Goal: Download file/media

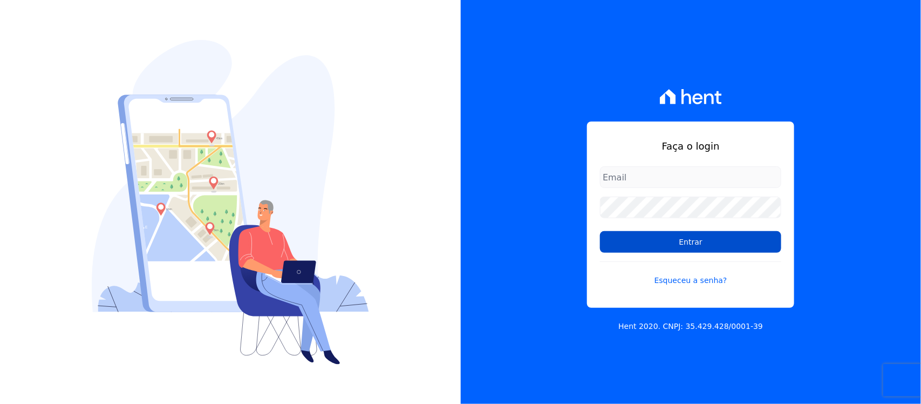
type input "[PERSON_NAME][EMAIL_ADDRESS][PERSON_NAME][DOMAIN_NAME]"
click at [629, 246] on input "Entrar" at bounding box center [690, 242] width 181 height 22
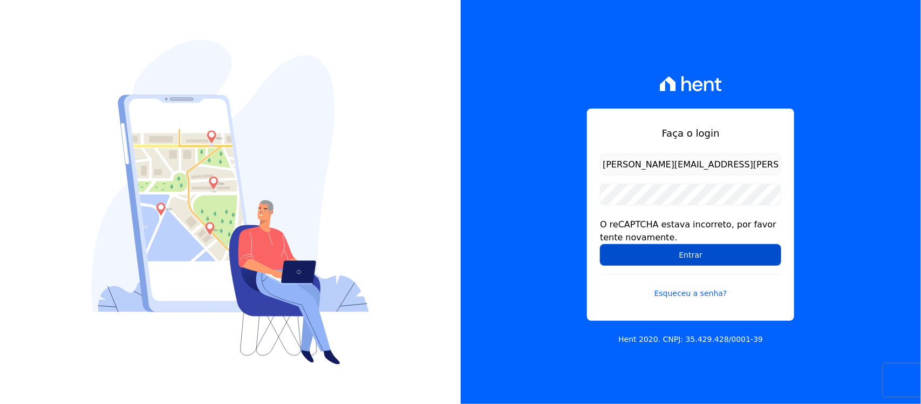
click at [662, 252] on input "Entrar" at bounding box center [690, 255] width 181 height 22
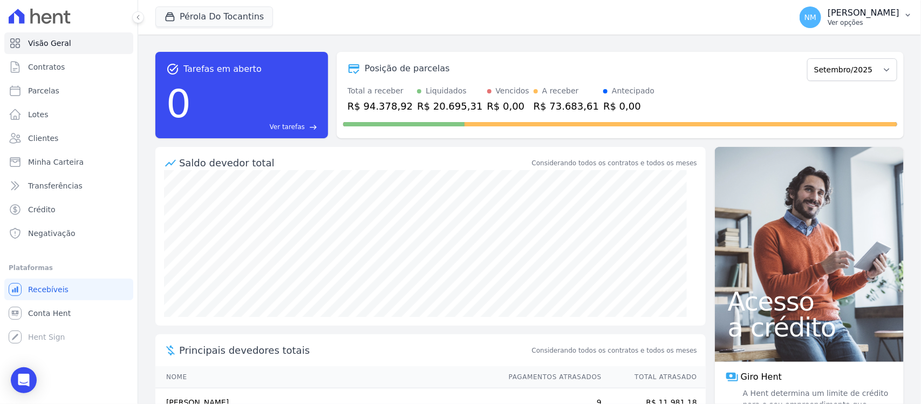
click at [899, 13] on p "[PERSON_NAME]" at bounding box center [864, 13] width 72 height 11
click at [905, 13] on icon "button" at bounding box center [908, 15] width 9 height 9
click at [910, 19] on button "NM [PERSON_NAME] Ver opções" at bounding box center [856, 17] width 130 height 30
click at [904, 12] on button "NM [PERSON_NAME] Ver opções" at bounding box center [856, 17] width 130 height 30
click at [902, 11] on button "NM [PERSON_NAME] Ver opções" at bounding box center [856, 17] width 130 height 30
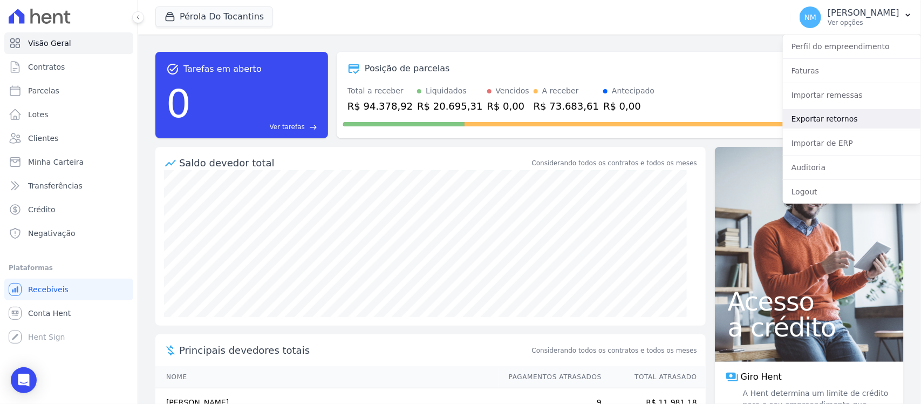
click at [818, 119] on link "Exportar retornos" at bounding box center [852, 118] width 138 height 19
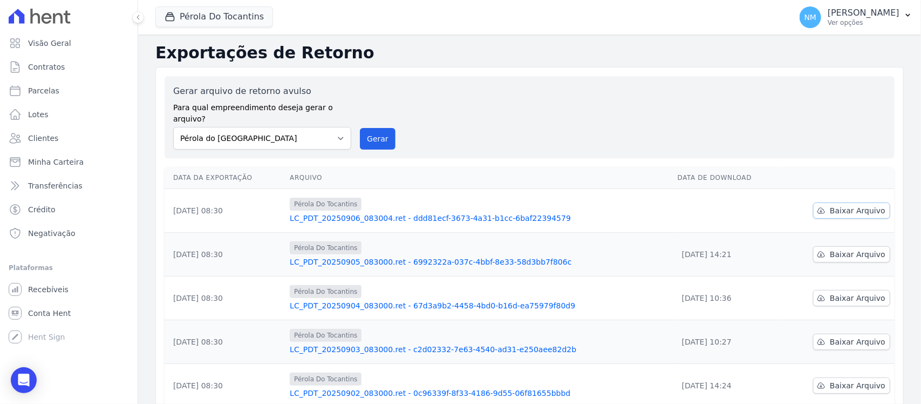
click at [853, 205] on span "Baixar Arquivo" at bounding box center [858, 210] width 56 height 11
click at [206, 22] on button "Pérola Do Tocantins" at bounding box center [214, 16] width 118 height 21
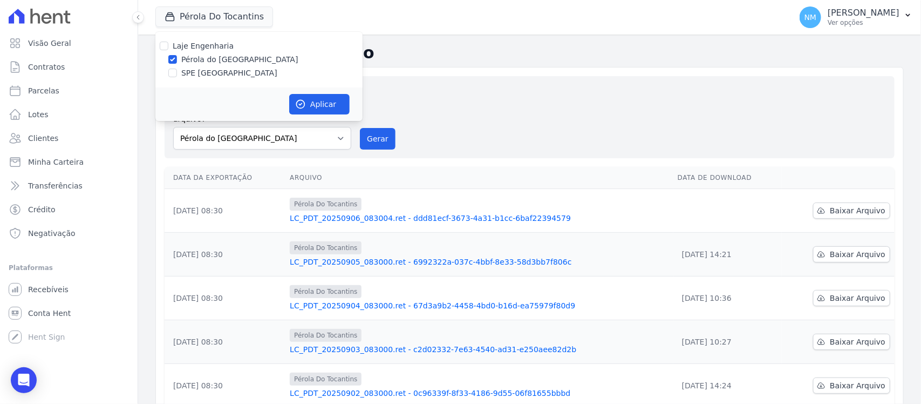
click at [195, 77] on label "SPE [GEOGRAPHIC_DATA]" at bounding box center [229, 72] width 96 height 11
click at [177, 77] on input "SPE [GEOGRAPHIC_DATA]" at bounding box center [172, 73] width 9 height 9
click at [170, 76] on input "SPE [GEOGRAPHIC_DATA]" at bounding box center [172, 73] width 9 height 9
click at [176, 77] on div at bounding box center [172, 72] width 9 height 11
click at [173, 73] on input "SPE [GEOGRAPHIC_DATA]" at bounding box center [172, 73] width 9 height 9
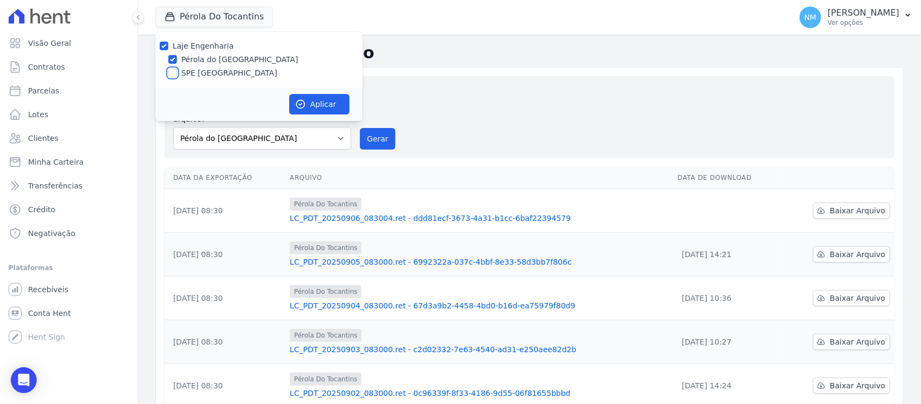
checkbox input "true"
click at [448, 65] on div "Exportações de Retorno Gerar arquivo de retorno avulso Para qual empreendimento…" at bounding box center [529, 358] width 748 height 630
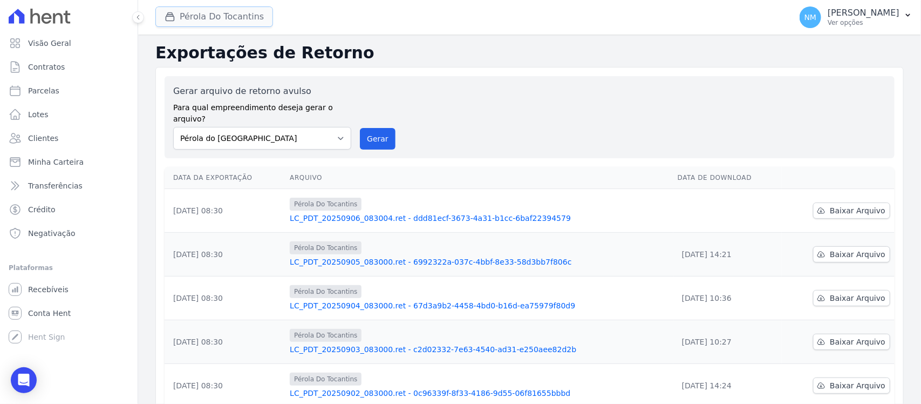
click at [214, 19] on button "Pérola Do Tocantins" at bounding box center [214, 16] width 118 height 21
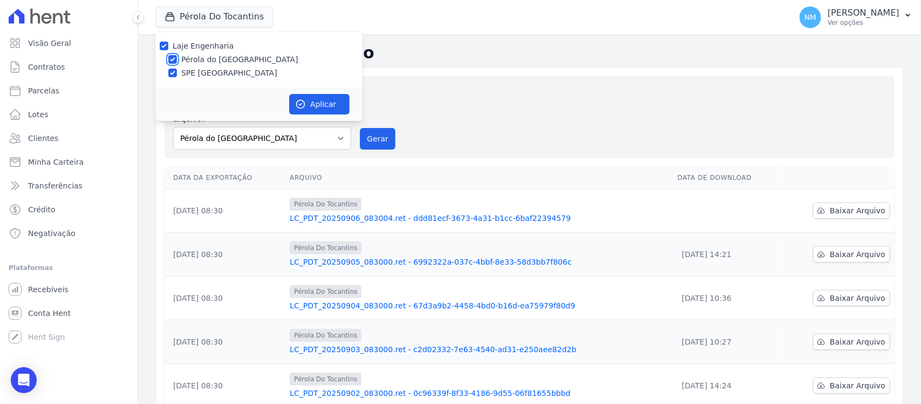
click at [174, 61] on input "Pérola do [GEOGRAPHIC_DATA]" at bounding box center [172, 59] width 9 height 9
checkbox input "false"
click at [316, 105] on button "Aplicar" at bounding box center [319, 104] width 60 height 21
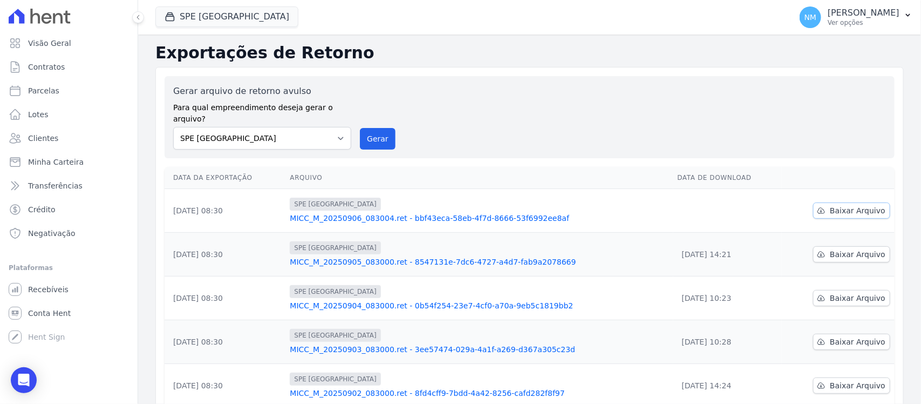
click at [835, 205] on span "Baixar Arquivo" at bounding box center [858, 210] width 56 height 11
click at [813, 202] on link "Baixar Arquivo" at bounding box center [851, 210] width 77 height 16
